Goal: Transaction & Acquisition: Purchase product/service

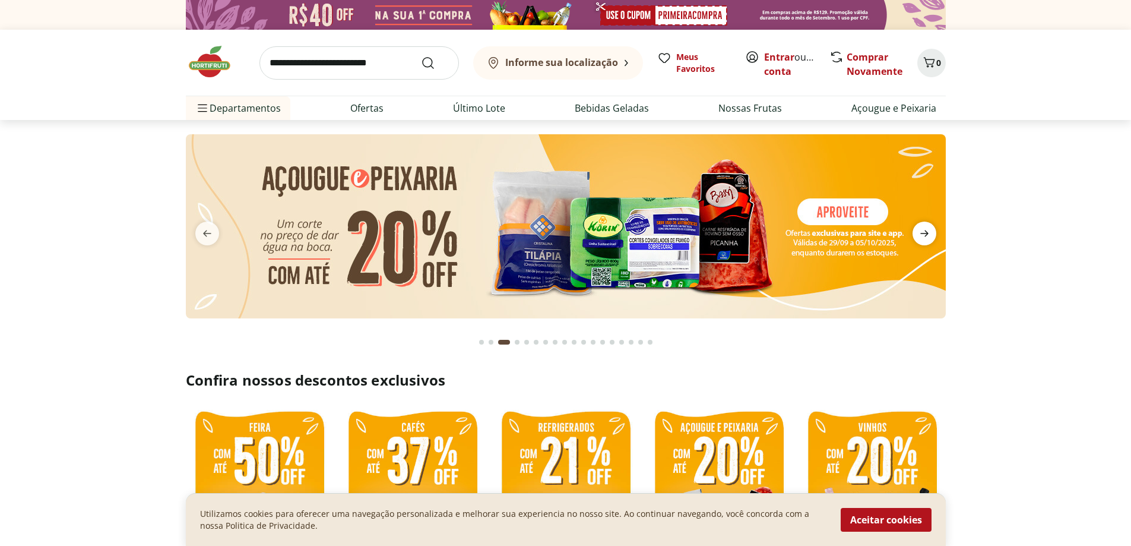
click at [923, 235] on icon "next" at bounding box center [924, 233] width 14 height 14
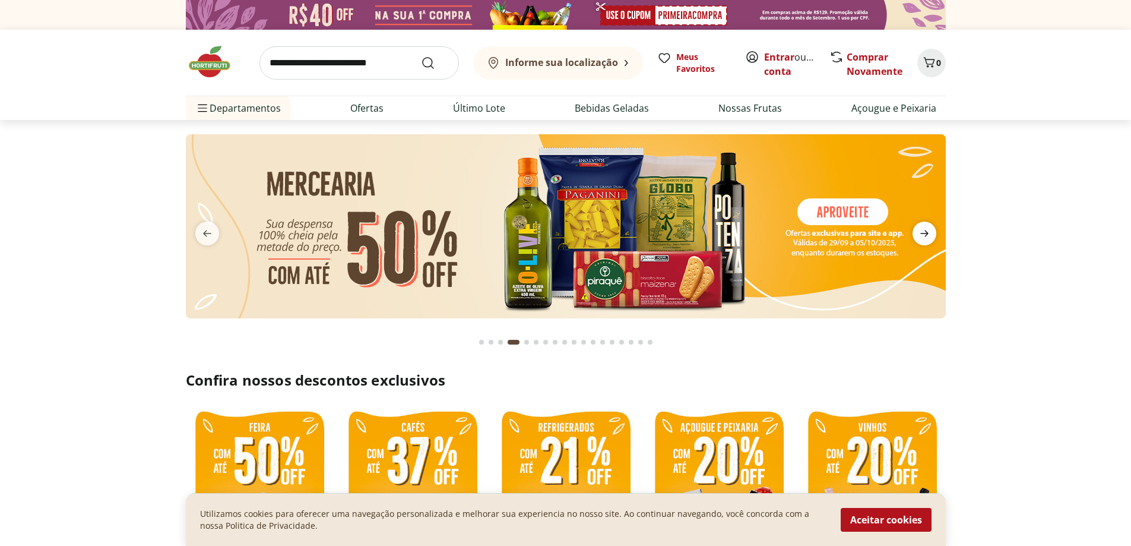
click at [923, 235] on icon "next" at bounding box center [924, 233] width 14 height 14
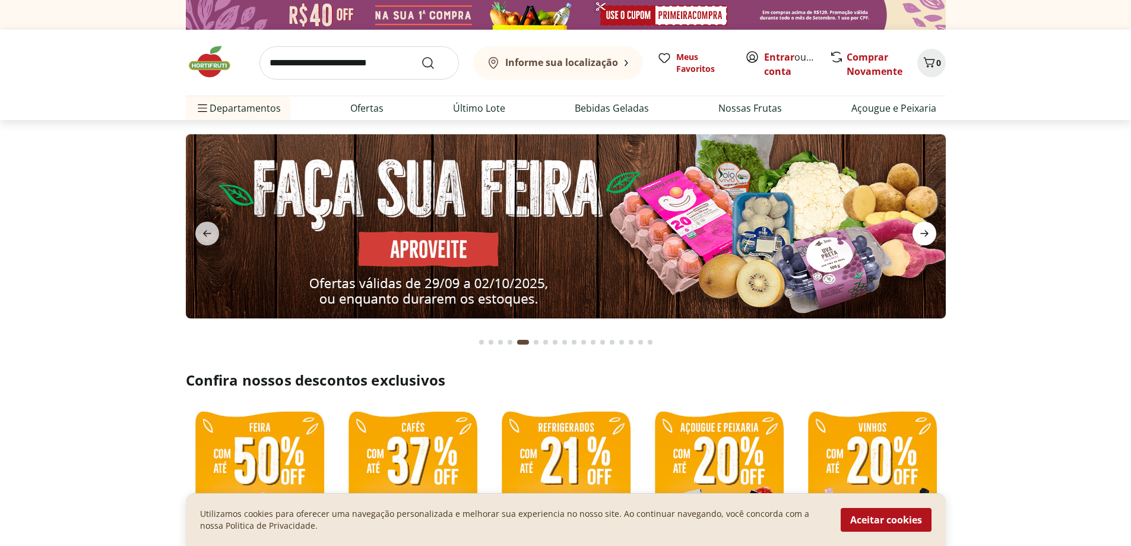
click at [923, 235] on icon "next" at bounding box center [924, 233] width 14 height 14
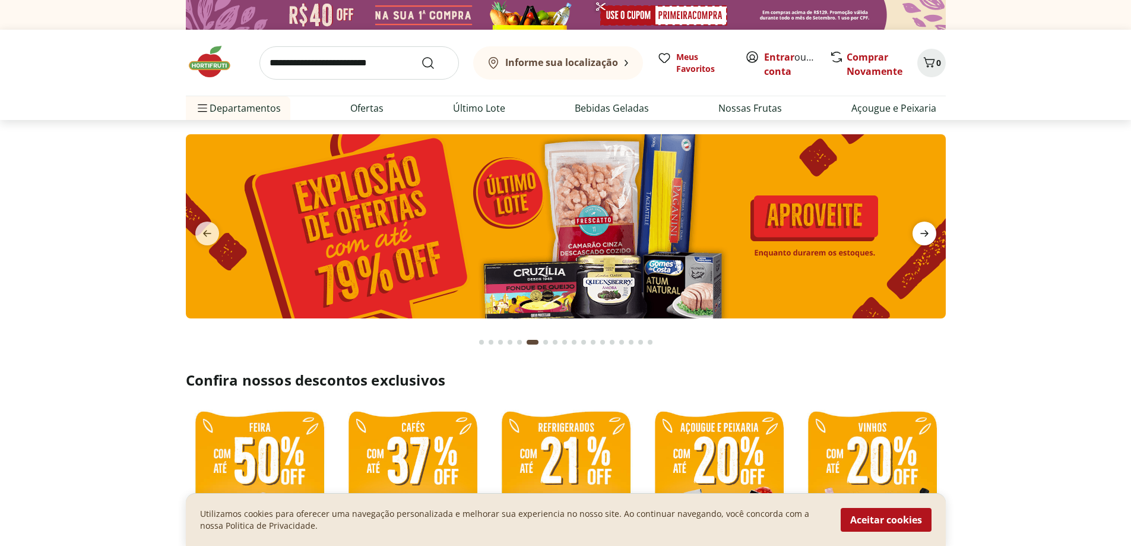
click at [923, 235] on icon "next" at bounding box center [924, 233] width 14 height 14
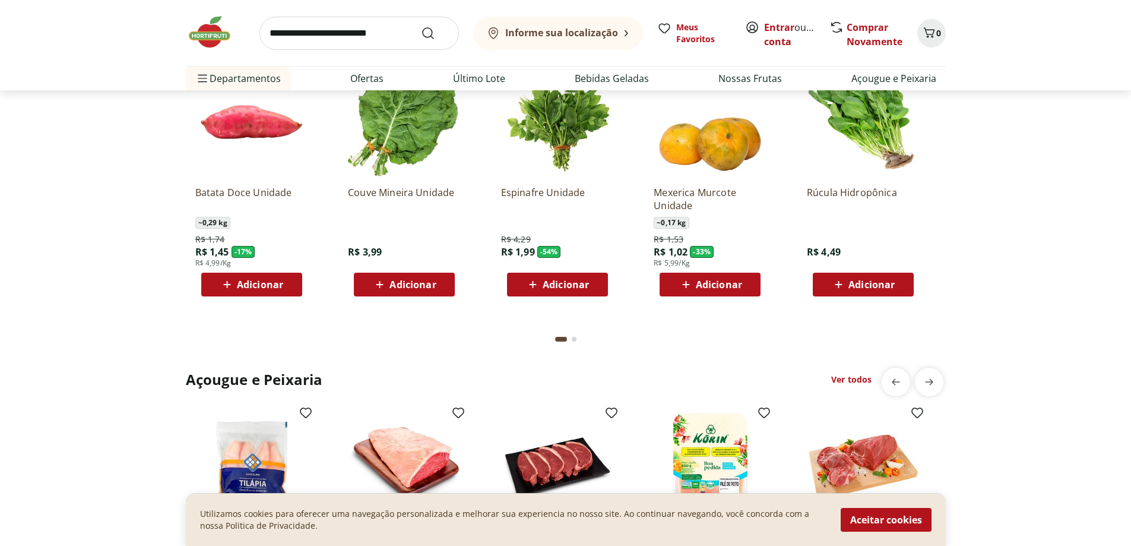
scroll to position [1425, 0]
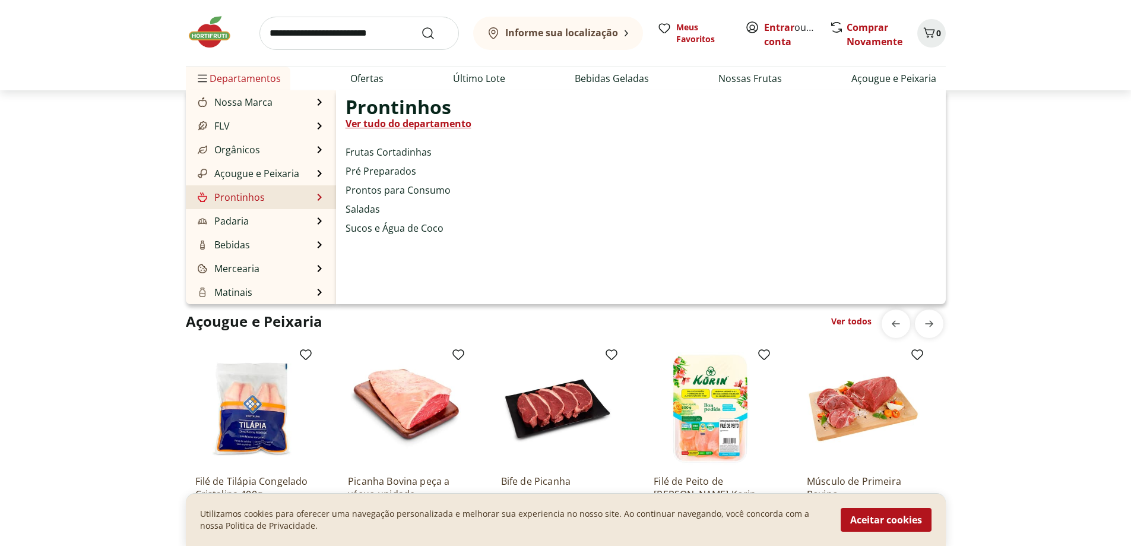
click at [273, 200] on li "Prontinhos Prontinhos Ver tudo do departamento Frutas Cortadinhas Pré Preparado…" at bounding box center [261, 197] width 150 height 24
click at [391, 125] on link "Ver tudo do departamento" at bounding box center [409, 123] width 126 height 14
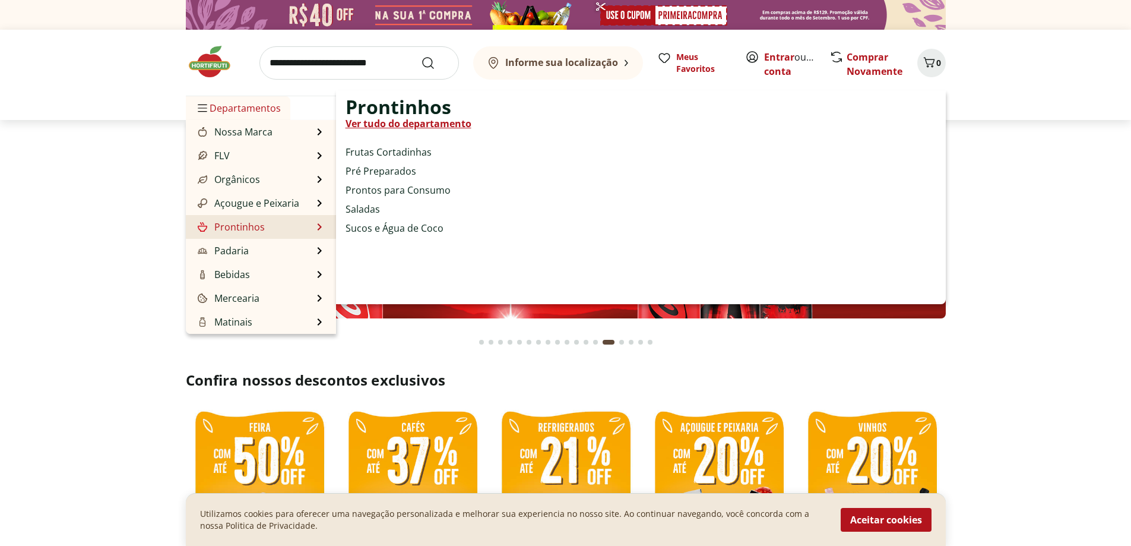
select select "**********"
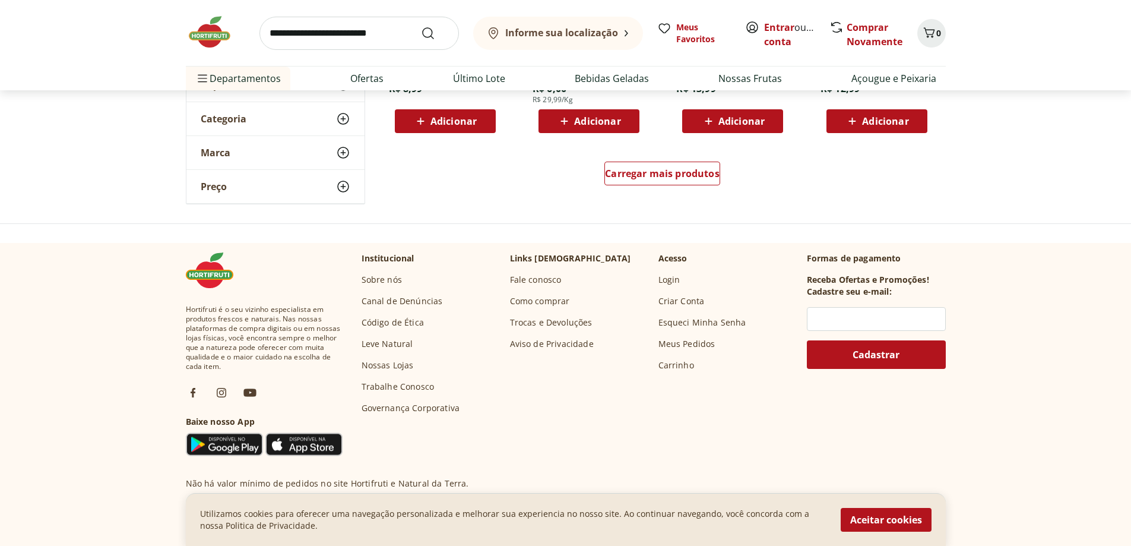
scroll to position [831, 0]
click at [697, 169] on span "Carregar mais produtos" at bounding box center [662, 173] width 115 height 10
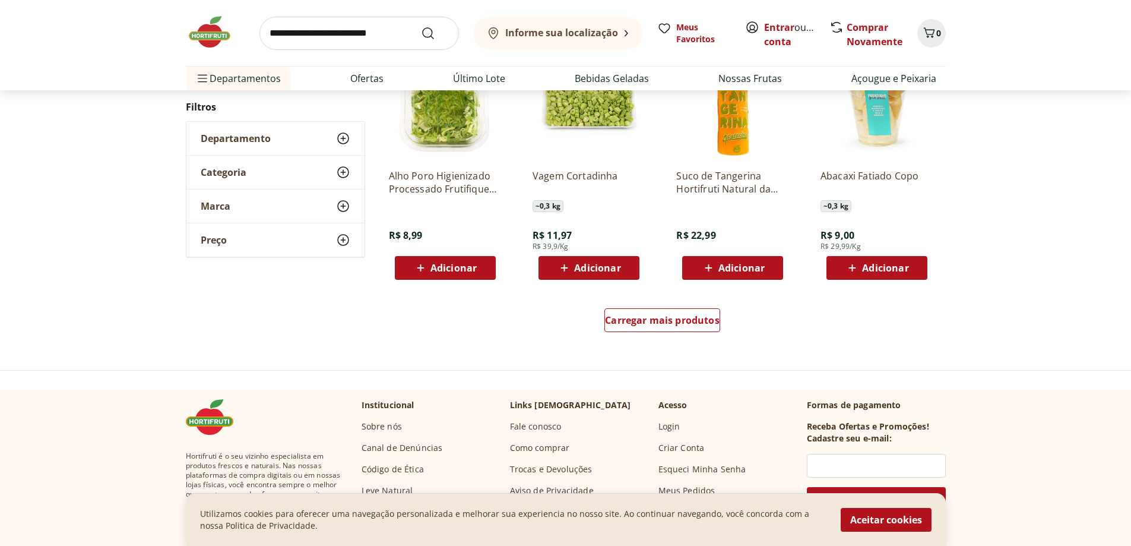
scroll to position [772, 0]
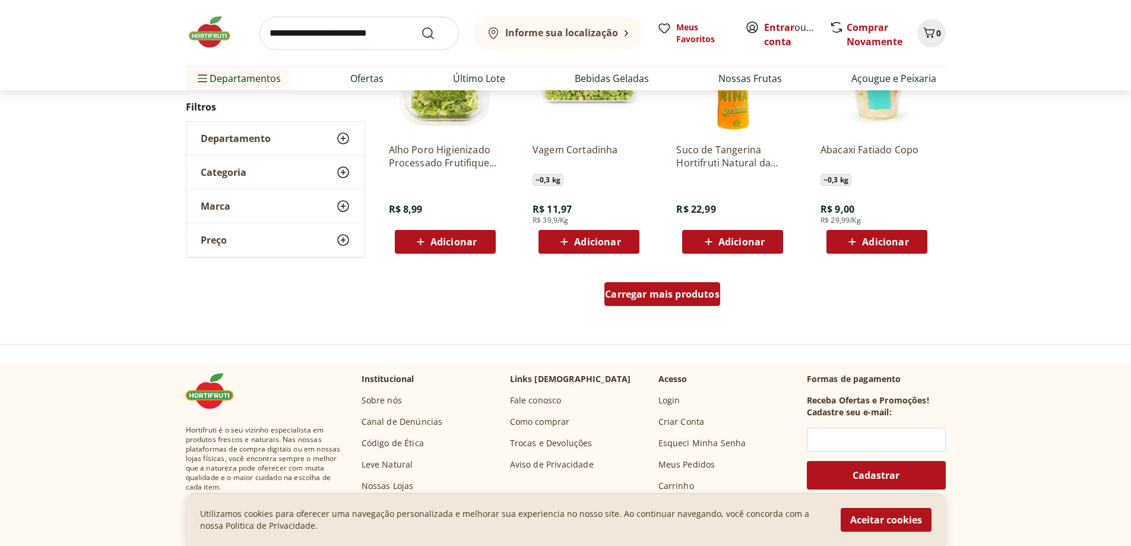
click at [681, 297] on span "Carregar mais produtos" at bounding box center [662, 294] width 115 height 10
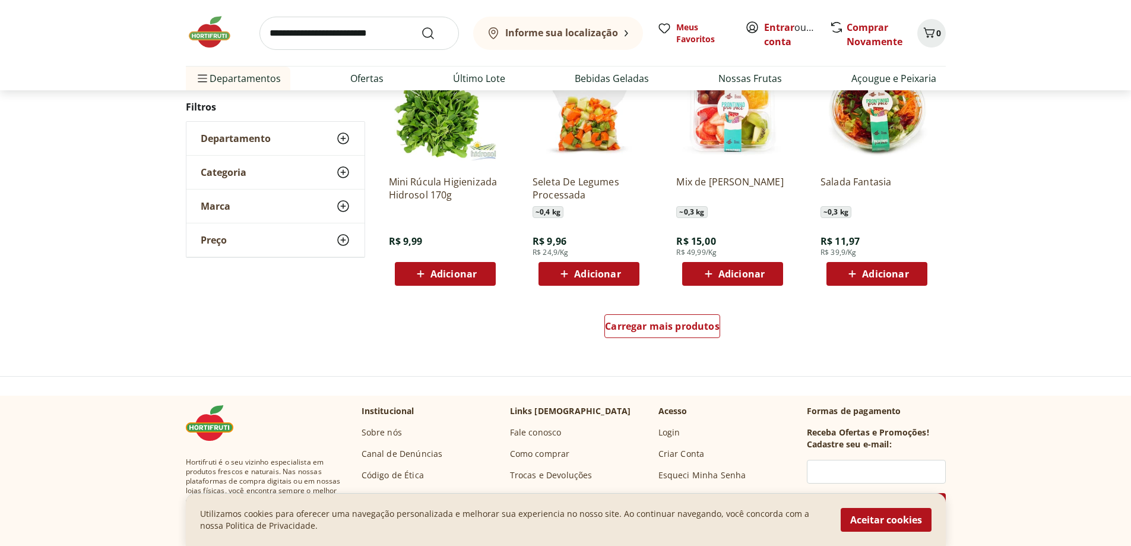
scroll to position [770, 0]
